Goal: Information Seeking & Learning: Learn about a topic

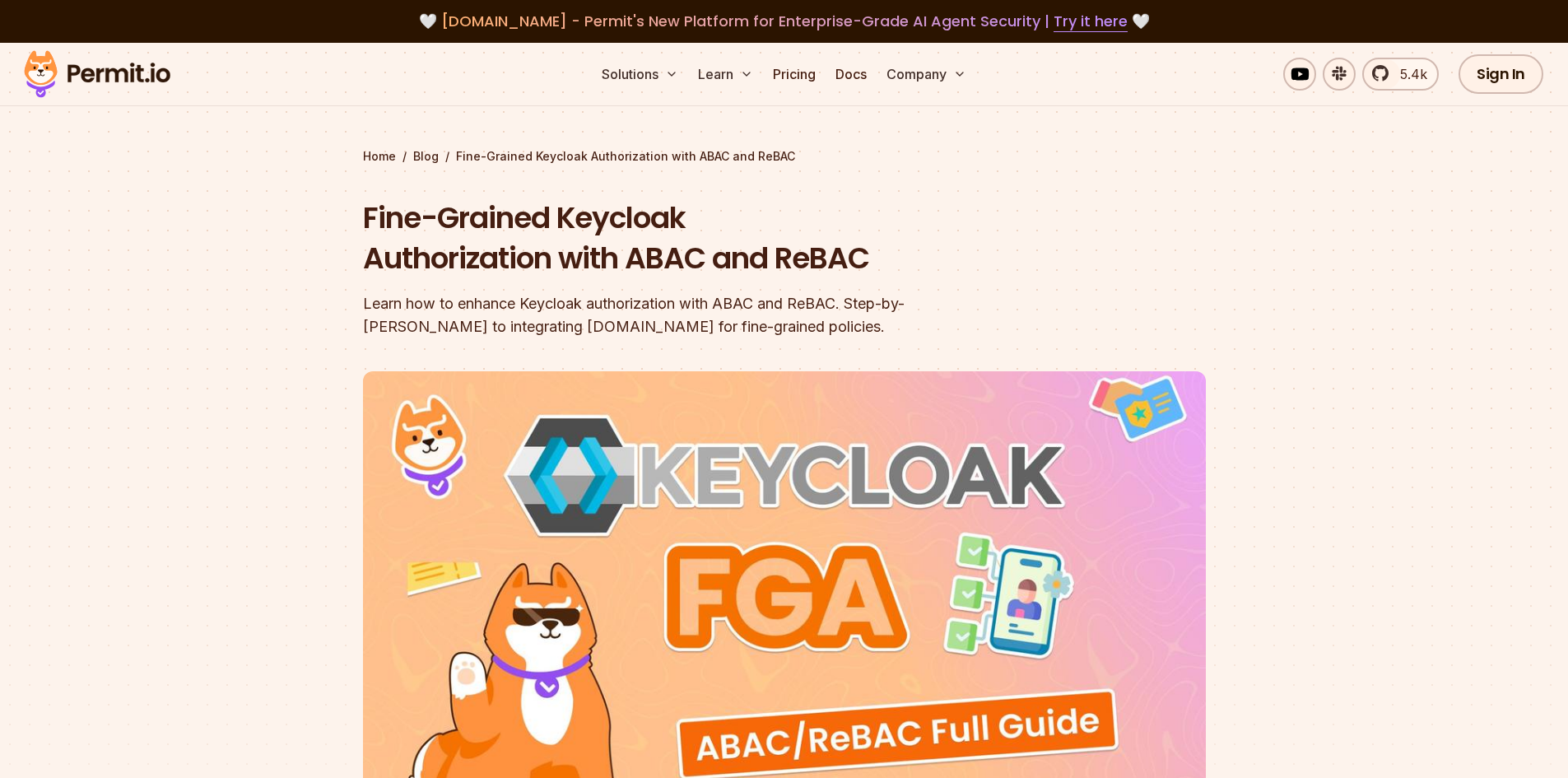
click at [544, 314] on div "Learn how to enhance Keycloak authorization with ABAC and ReBAC. Step-by-[PERSO…" at bounding box center [678, 315] width 632 height 46
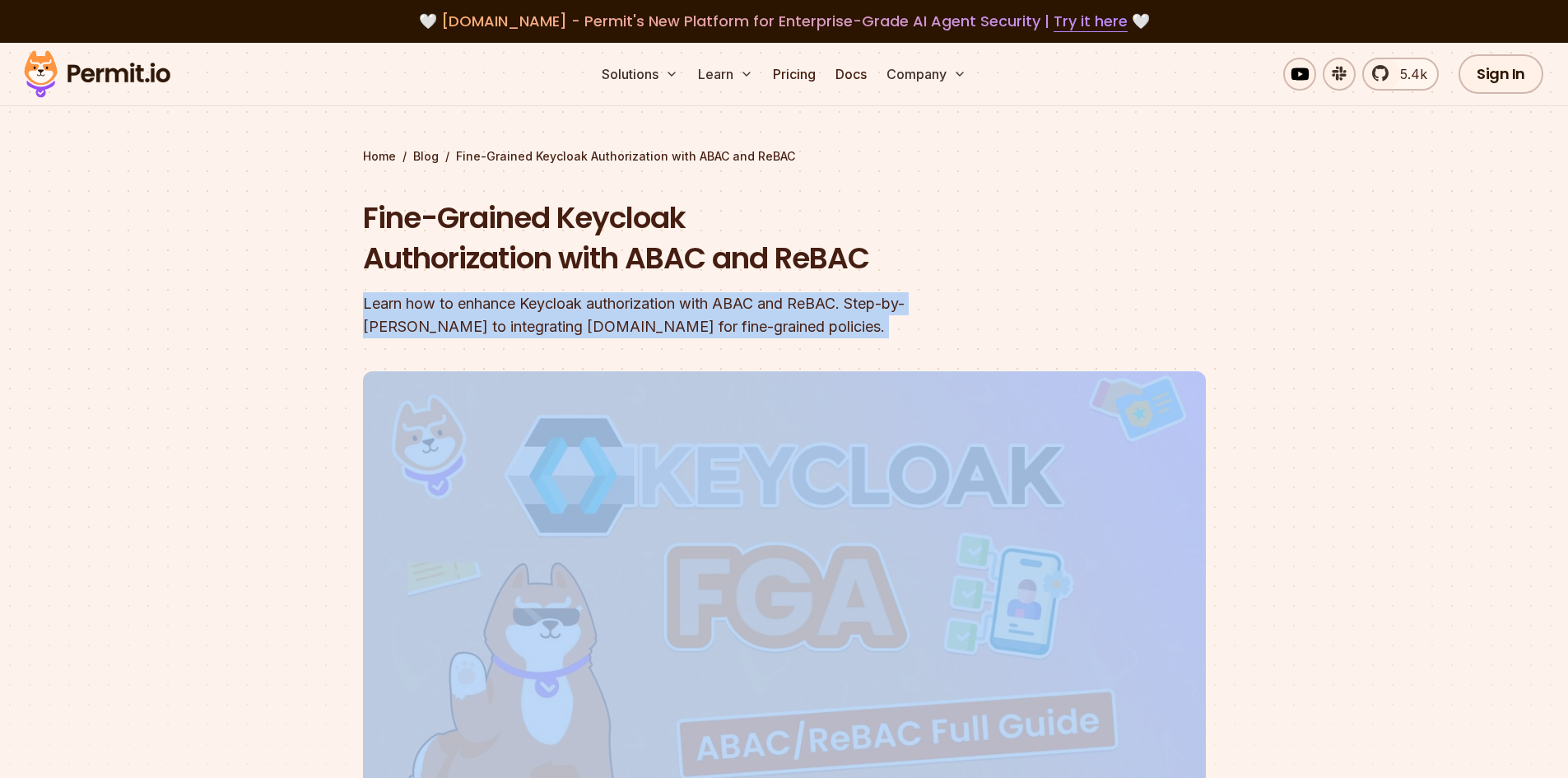
click at [544, 314] on div "Learn how to enhance Keycloak authorization with ABAC and ReBAC. Step-by-[PERSO…" at bounding box center [678, 315] width 632 height 46
click at [612, 313] on div "Learn how to enhance Keycloak authorization with ABAC and ReBAC. Step-by-[PERSO…" at bounding box center [678, 315] width 632 height 46
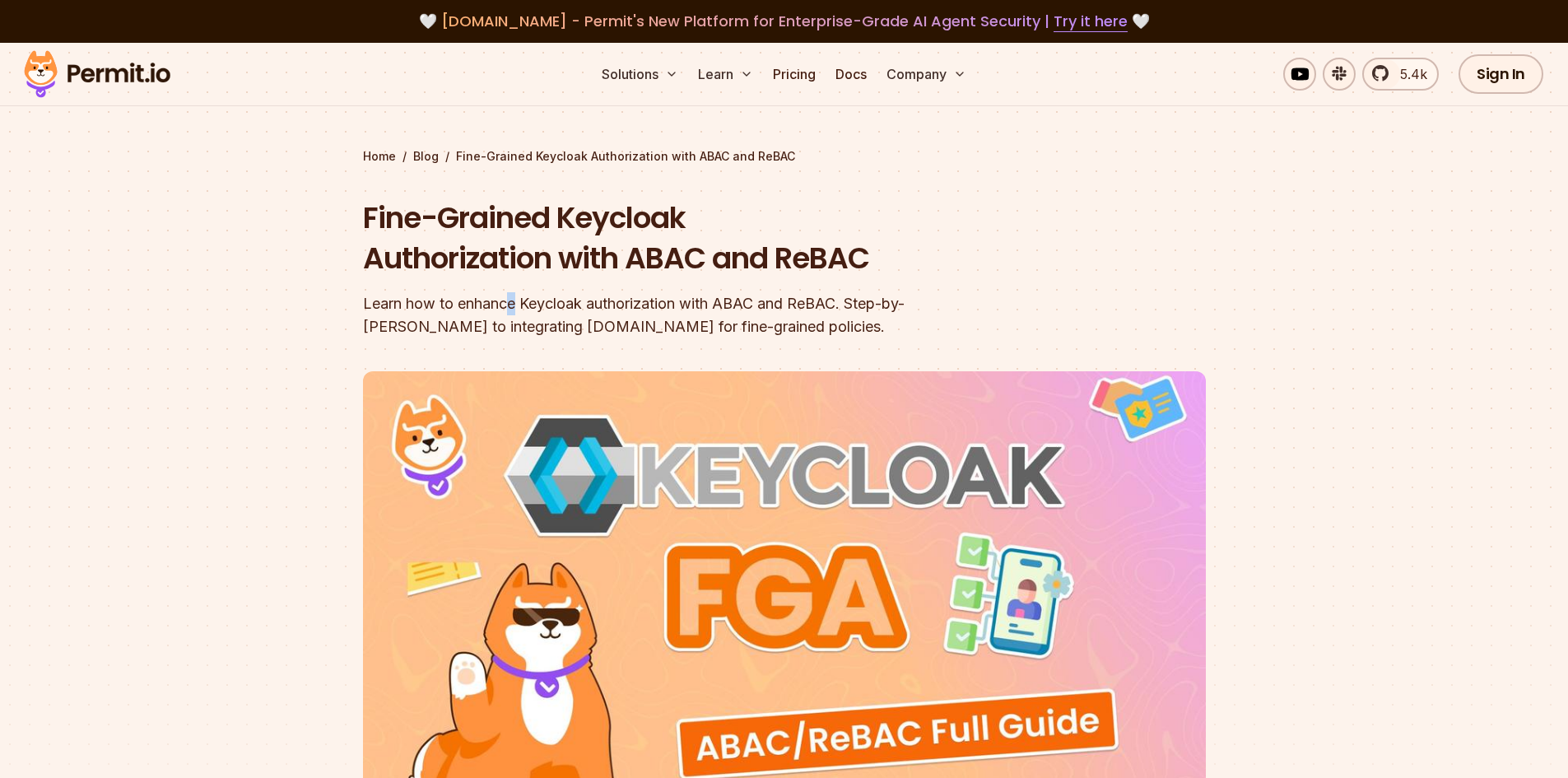
click at [514, 292] on div "Learn how to enhance Keycloak authorization with ABAC and ReBAC. Step-by-[PERSO…" at bounding box center [678, 315] width 632 height 46
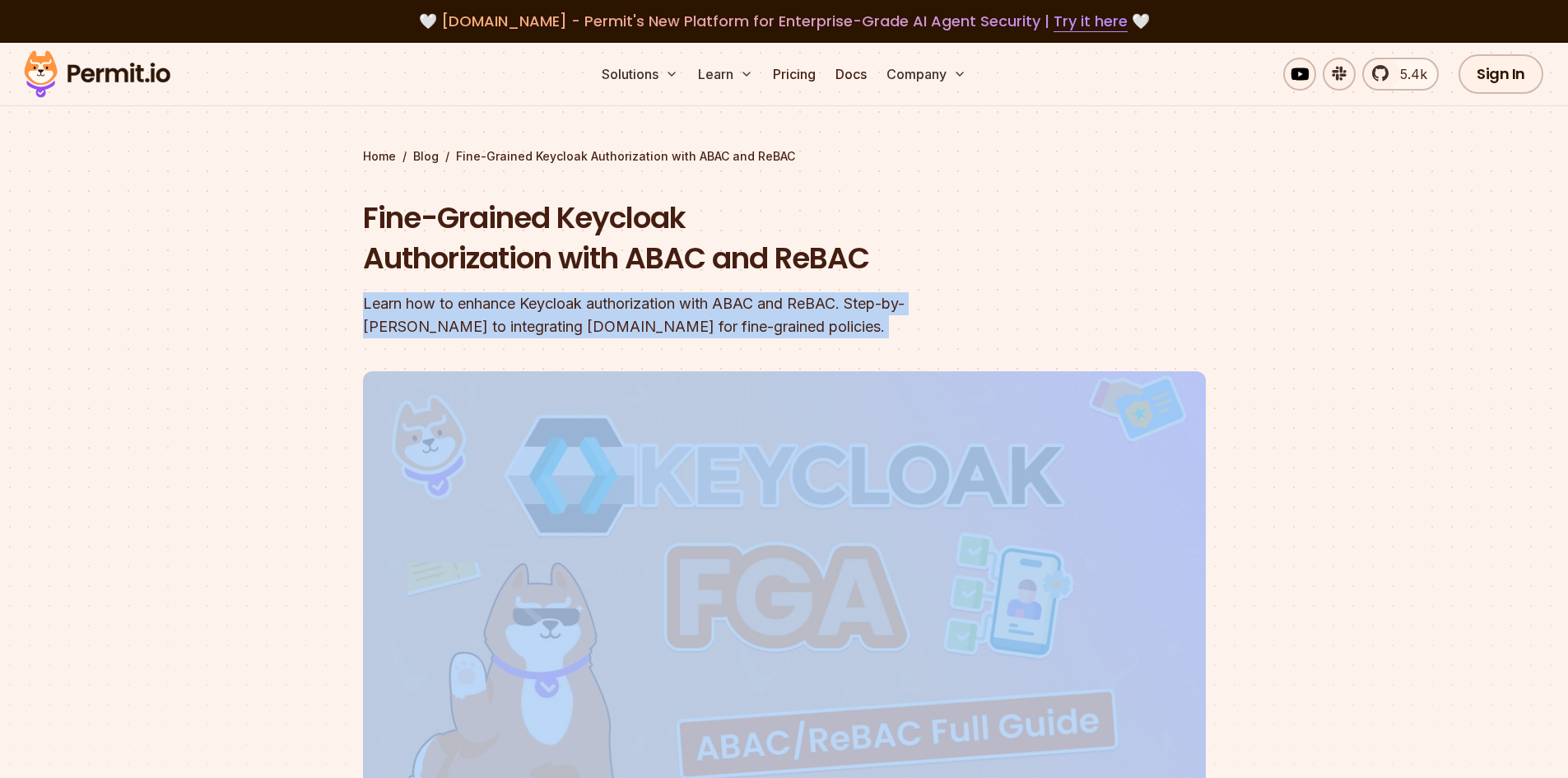
click at [514, 292] on div "Learn how to enhance Keycloak authorization with ABAC and ReBAC. Step-by-[PERSO…" at bounding box center [678, 315] width 632 height 46
click at [643, 300] on div "Learn how to enhance Keycloak authorization with ABAC and ReBAC. Step-by-[PERSO…" at bounding box center [678, 315] width 632 height 46
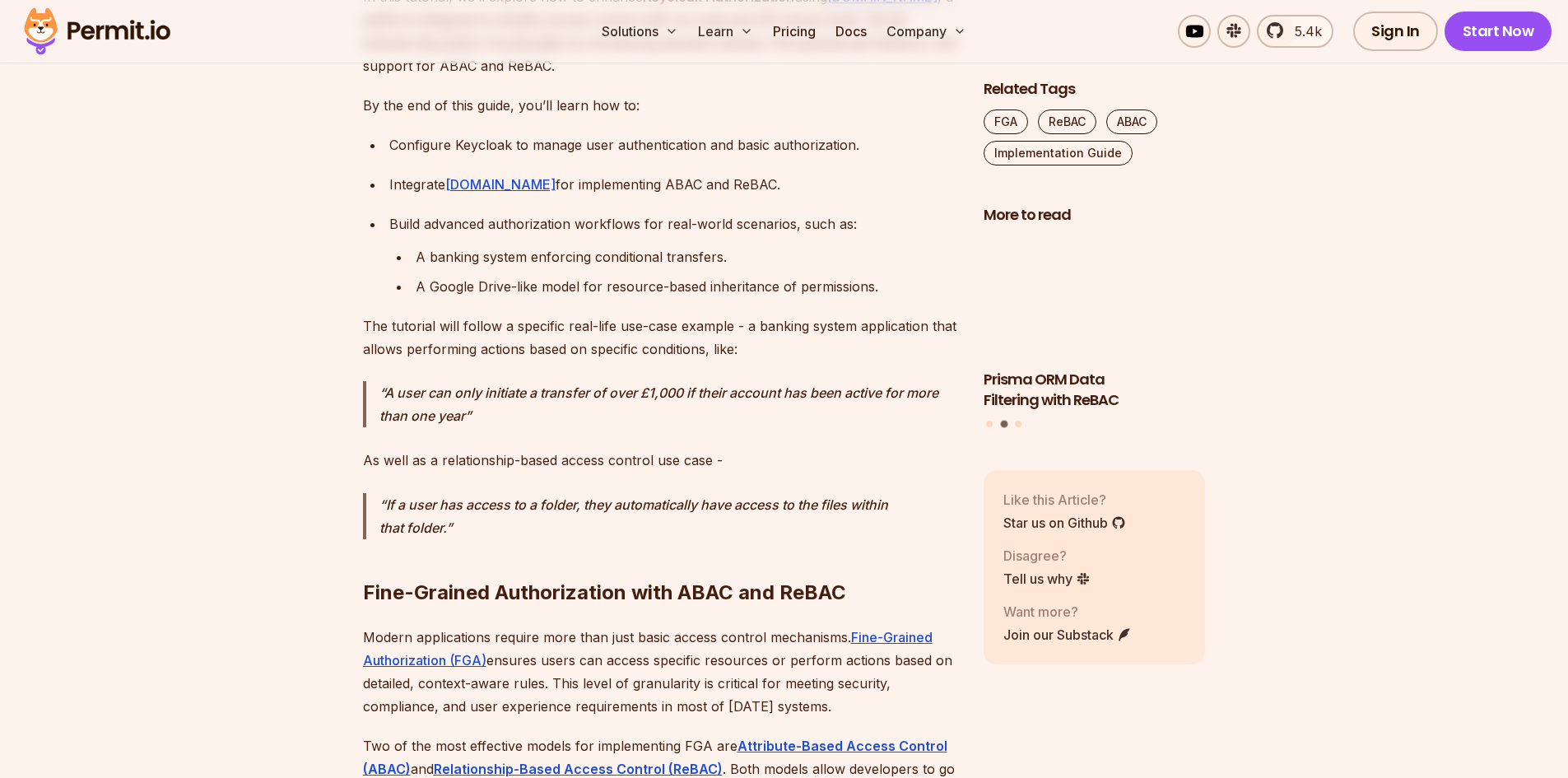
scroll to position [1235, 0]
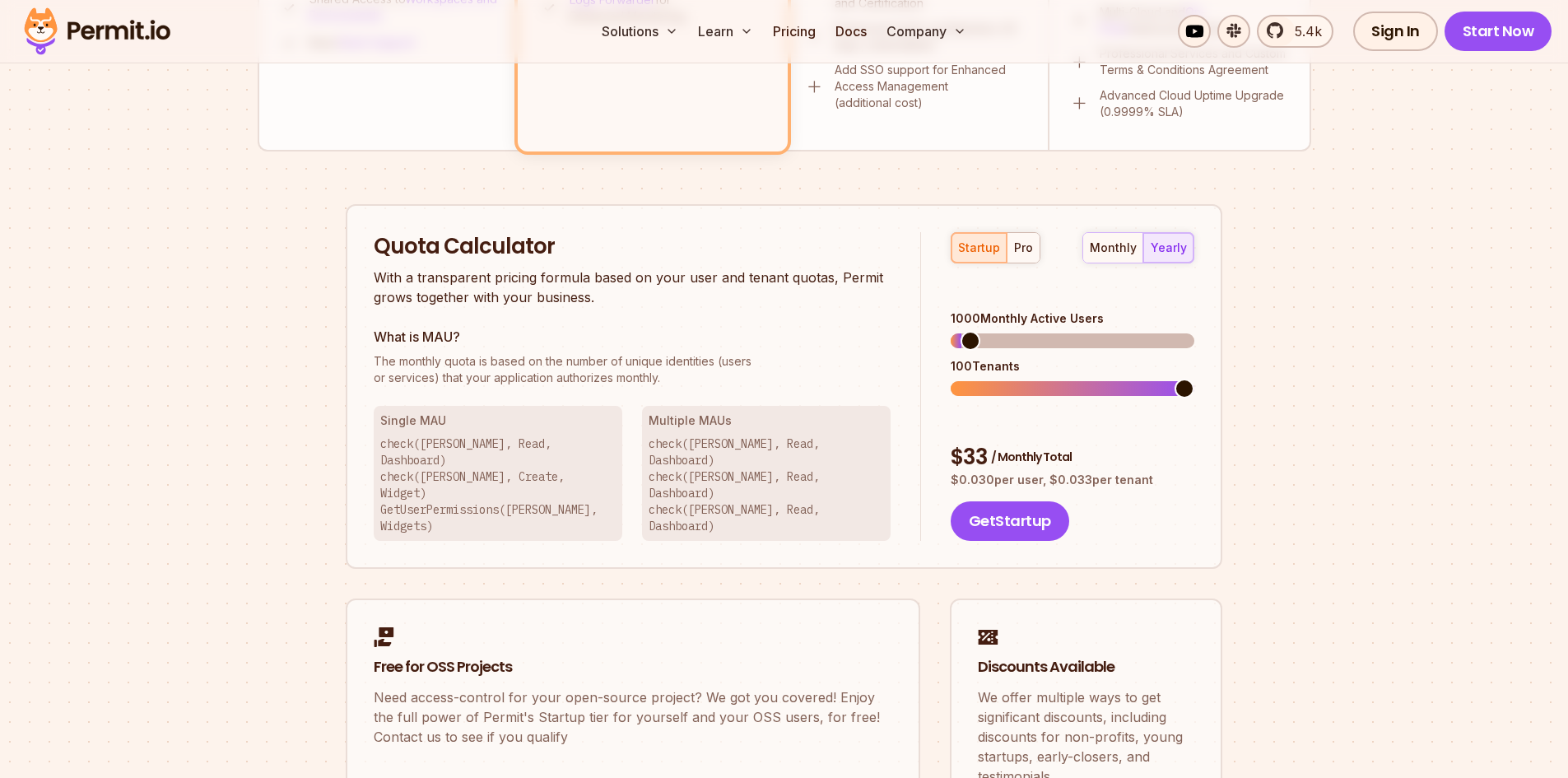
scroll to position [988, 0]
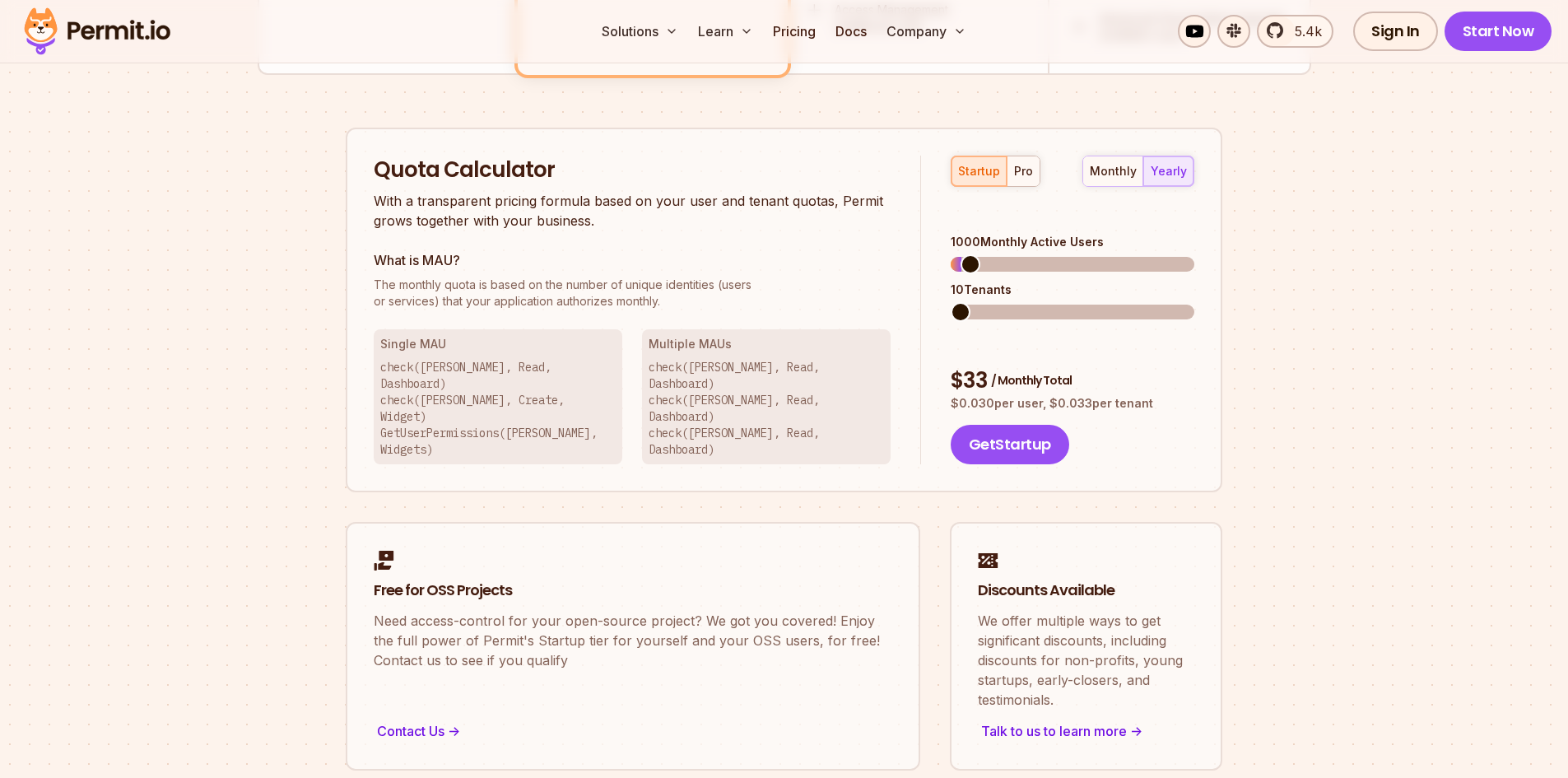
click at [951, 302] on span at bounding box center [961, 312] width 20 height 20
click at [1015, 255] on span at bounding box center [1019, 264] width 20 height 20
click at [1194, 255] on span at bounding box center [1185, 264] width 20 height 20
click at [951, 302] on span at bounding box center [961, 312] width 20 height 20
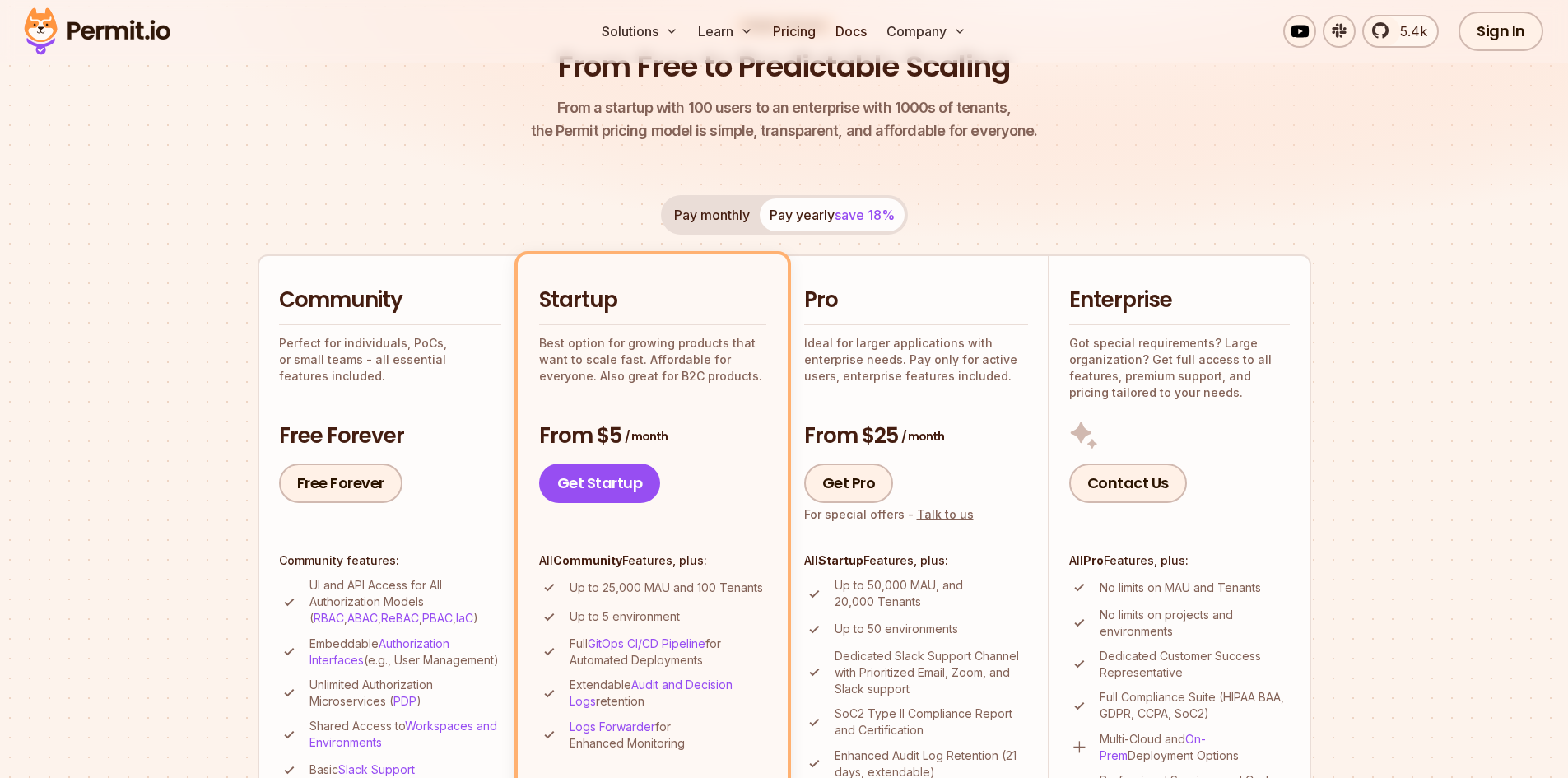
scroll to position [164, 0]
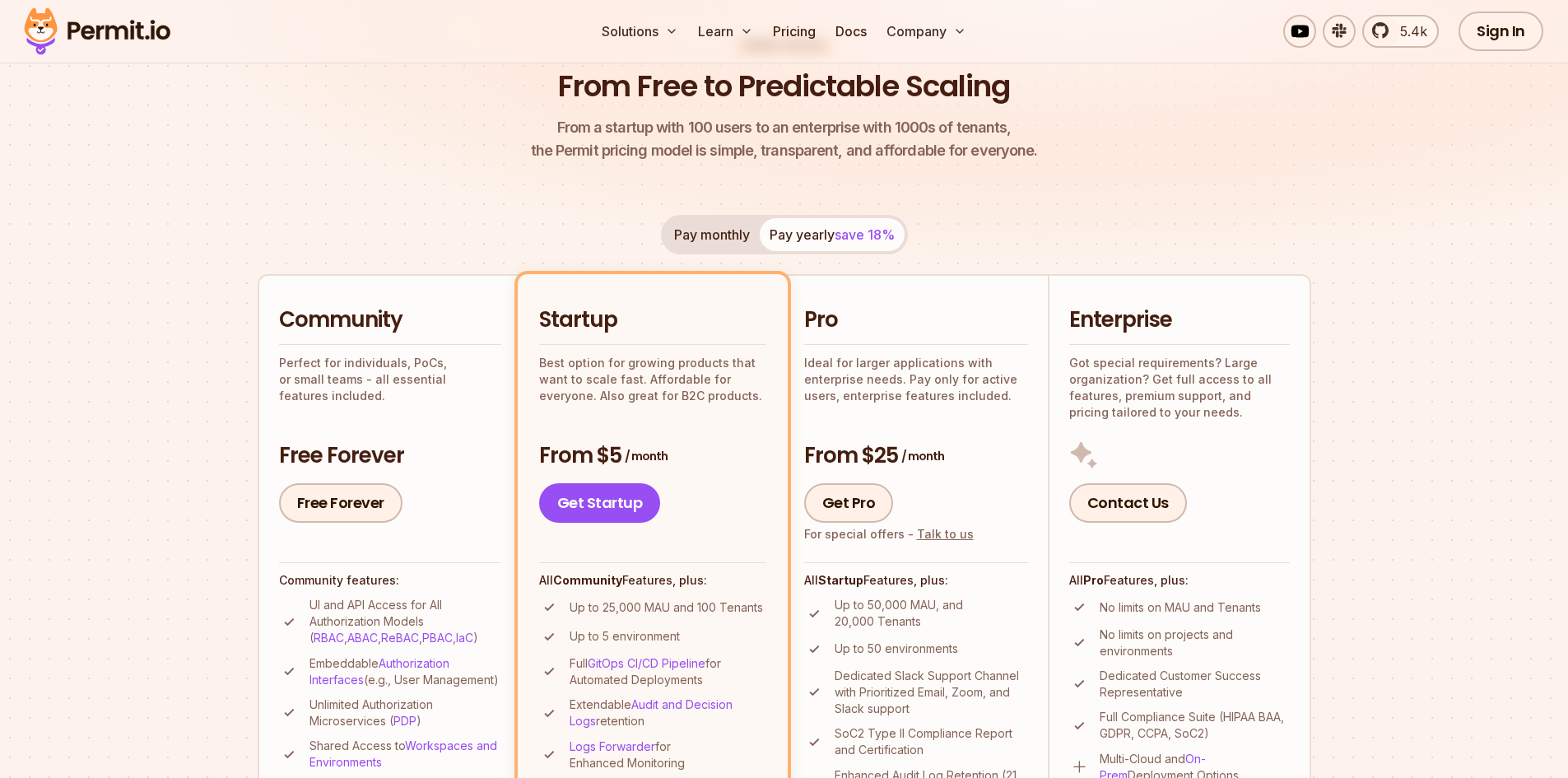
click at [395, 363] on p "Perfect for individuals, PoCs, or small teams - all essential features included." at bounding box center [390, 379] width 222 height 50
click at [405, 375] on p "Perfect for individuals, PoCs, or small teams - all essential features included." at bounding box center [390, 379] width 222 height 50
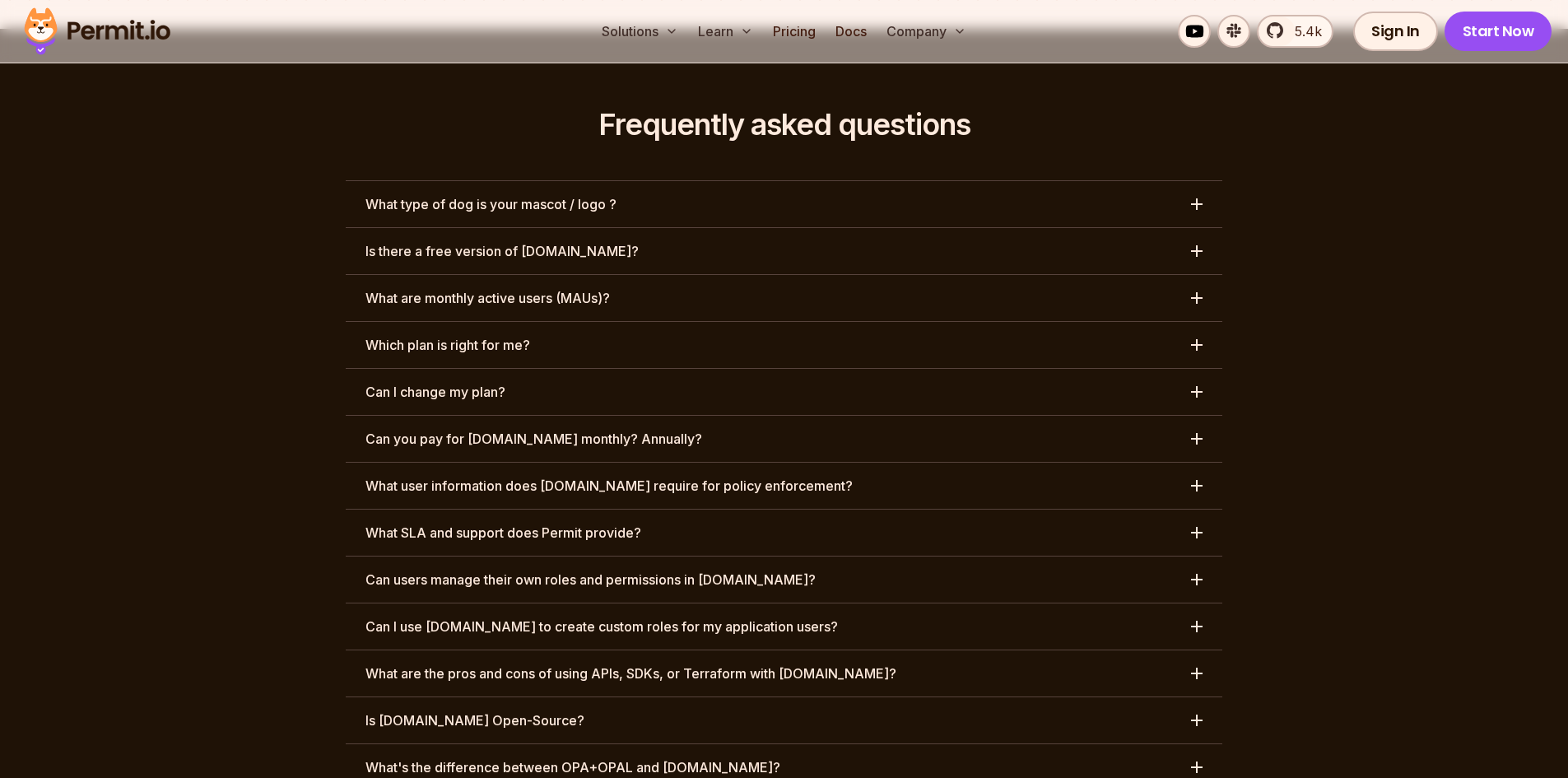
scroll to position [7822, 0]
